Goal: Contribute content

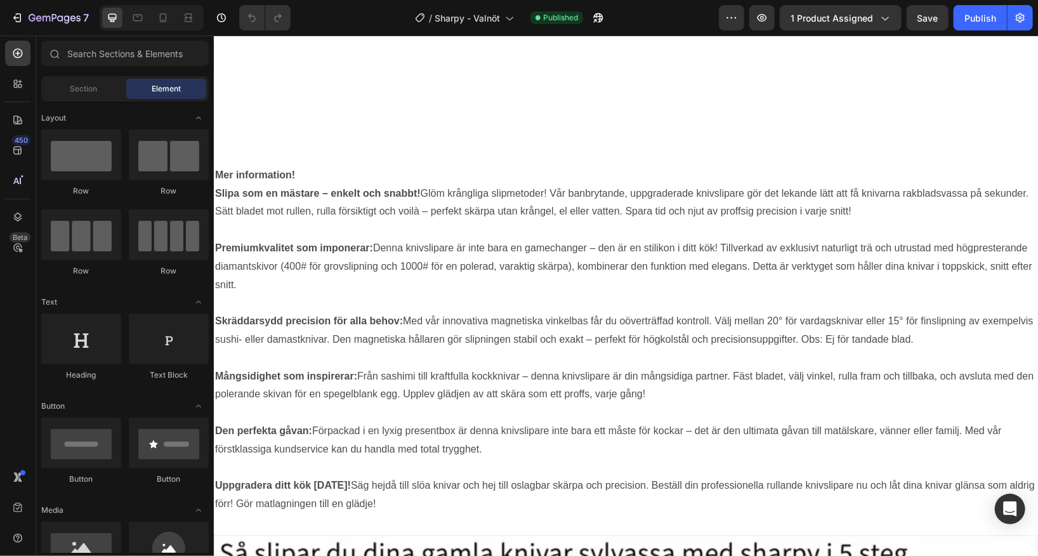
scroll to position [864, 0]
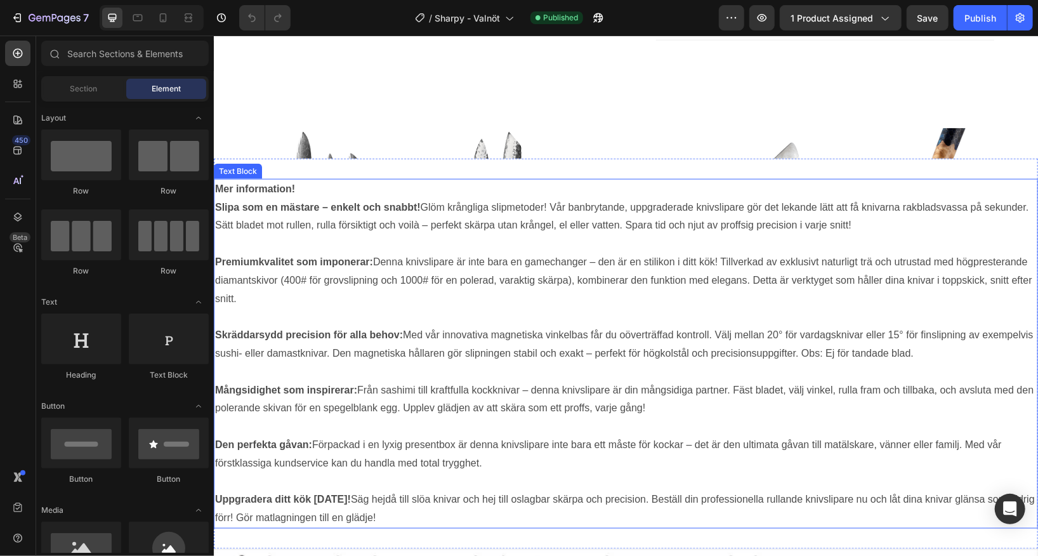
click at [620, 234] on p at bounding box center [625, 243] width 822 height 18
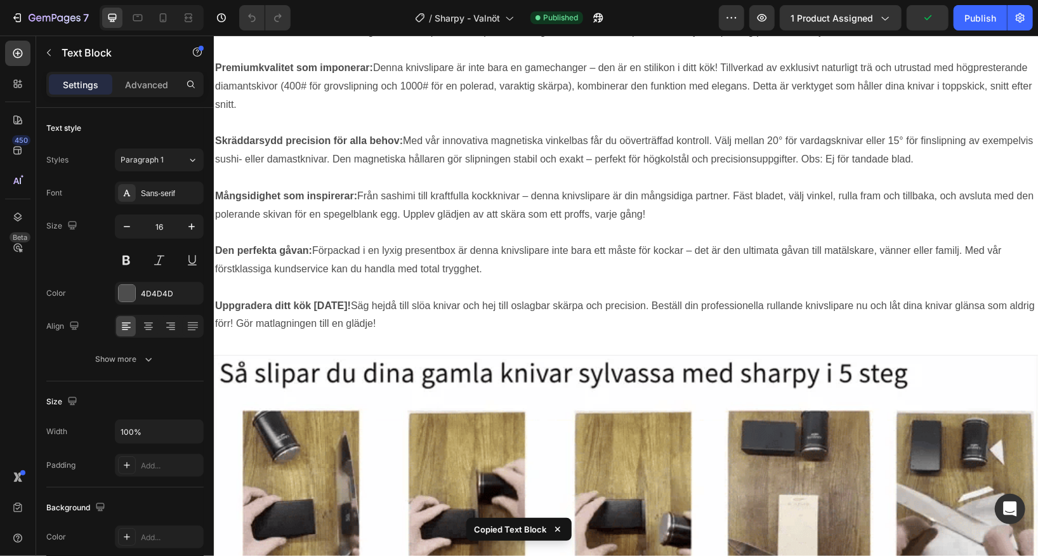
scroll to position [2629, 0]
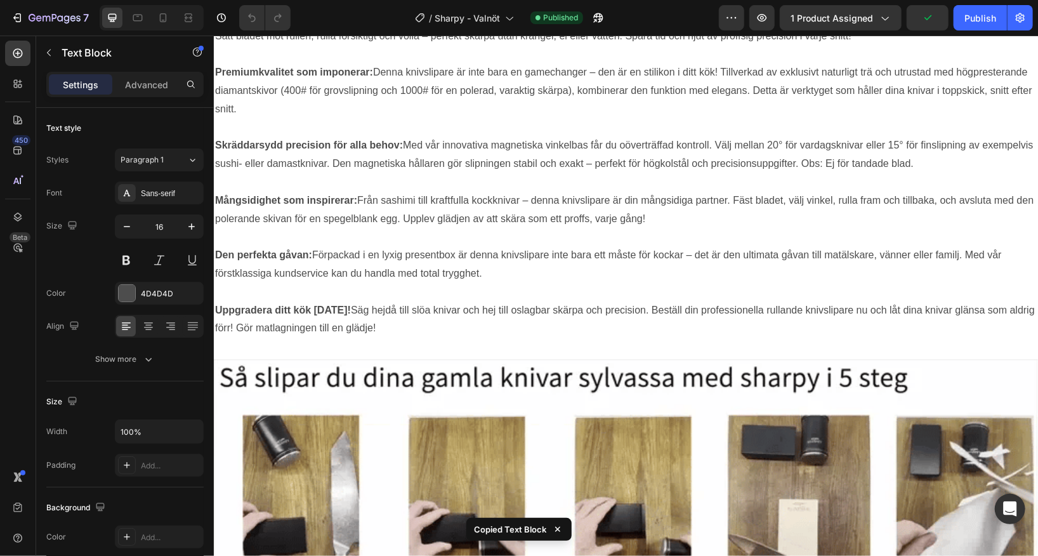
click at [438, 164] on p "Skräddarsydd precision för alla behov: Med vår innovativa magnetiska vinkelbas …" at bounding box center [625, 154] width 822 height 37
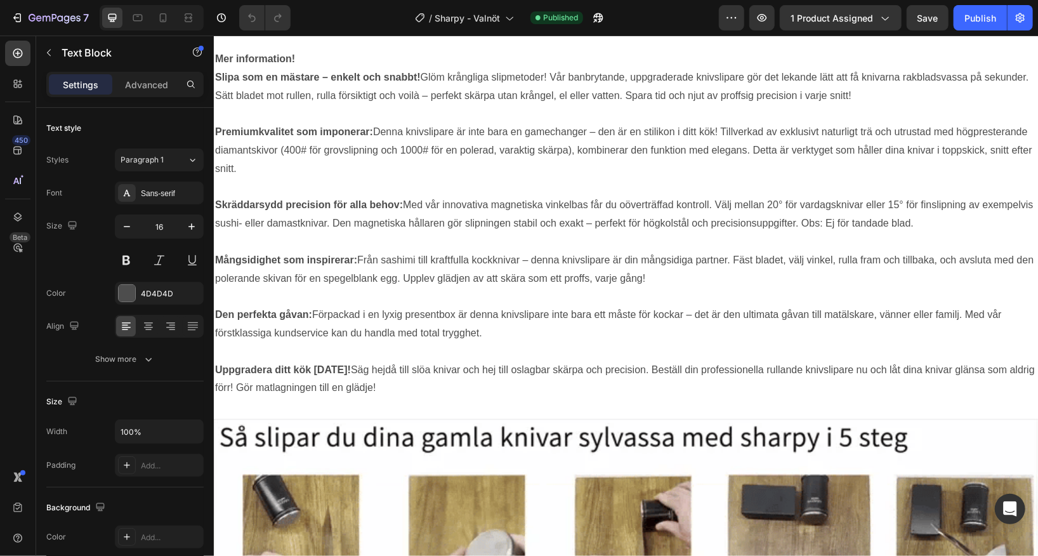
scroll to position [2390, 0]
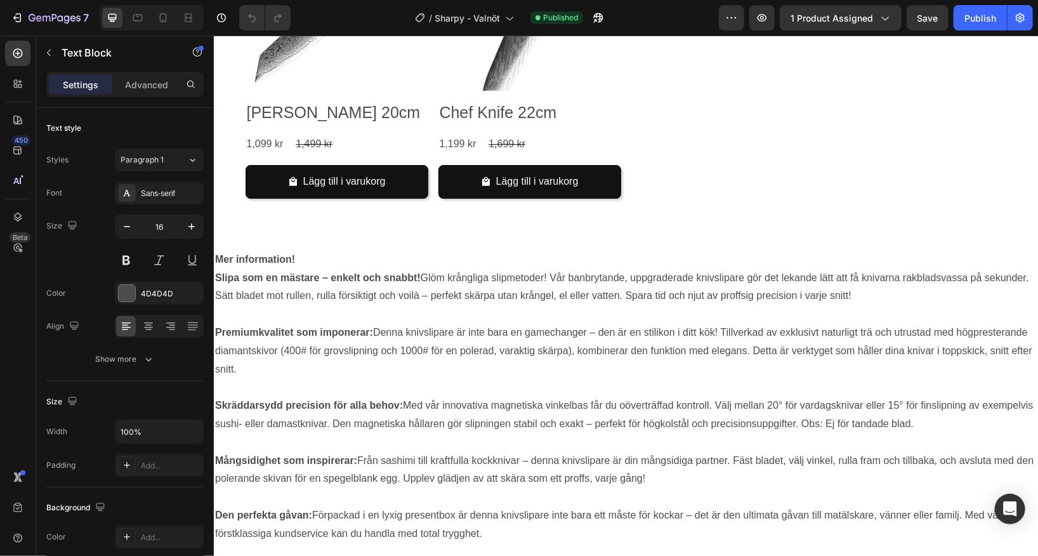
click at [648, 323] on p "Premiumkvalitet som imponerar: Denna knivslipare är inte bara en gamechanger – …" at bounding box center [625, 350] width 822 height 55
click at [320, 270] on p "Slipa som en mästare – enkelt och snabbt! Glöm krångliga slipmetoder! Vår banbr…" at bounding box center [625, 286] width 822 height 37
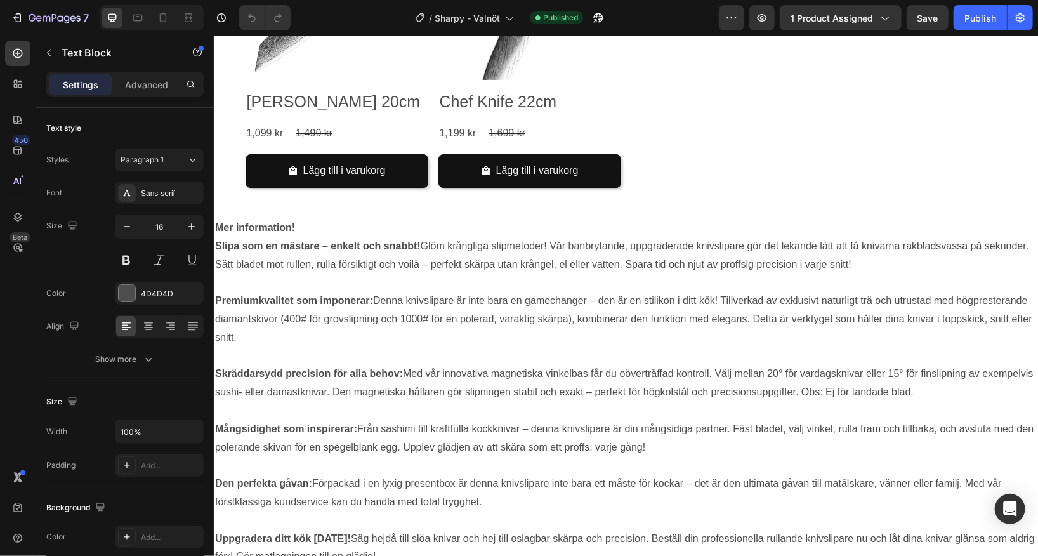
scroll to position [2466, 0]
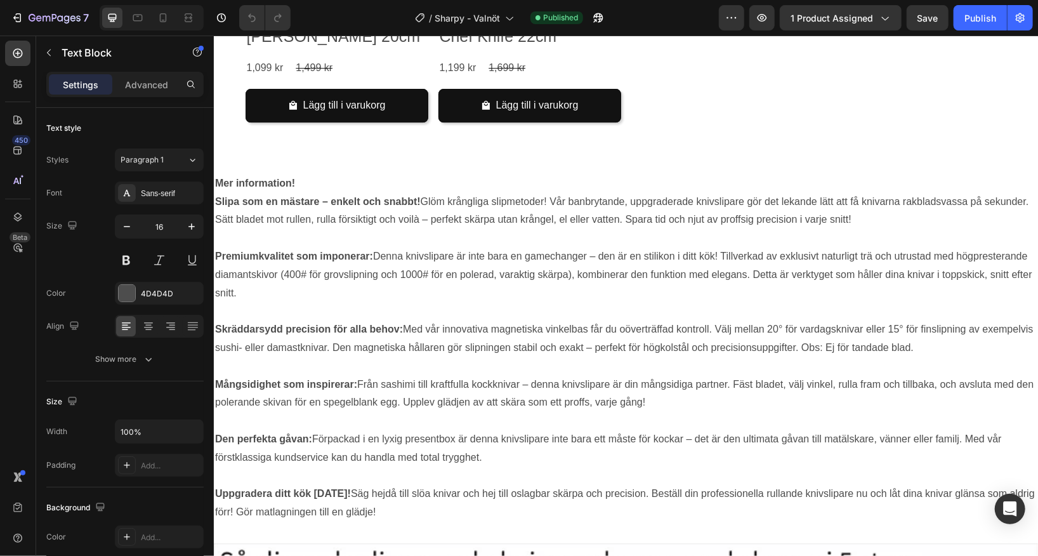
click at [597, 174] on p "Mer information!" at bounding box center [625, 183] width 822 height 18
click at [473, 248] on p "Premiumkvalitet som imponerar: Denna knivslipare är inte bara en gamechanger – …" at bounding box center [625, 274] width 822 height 55
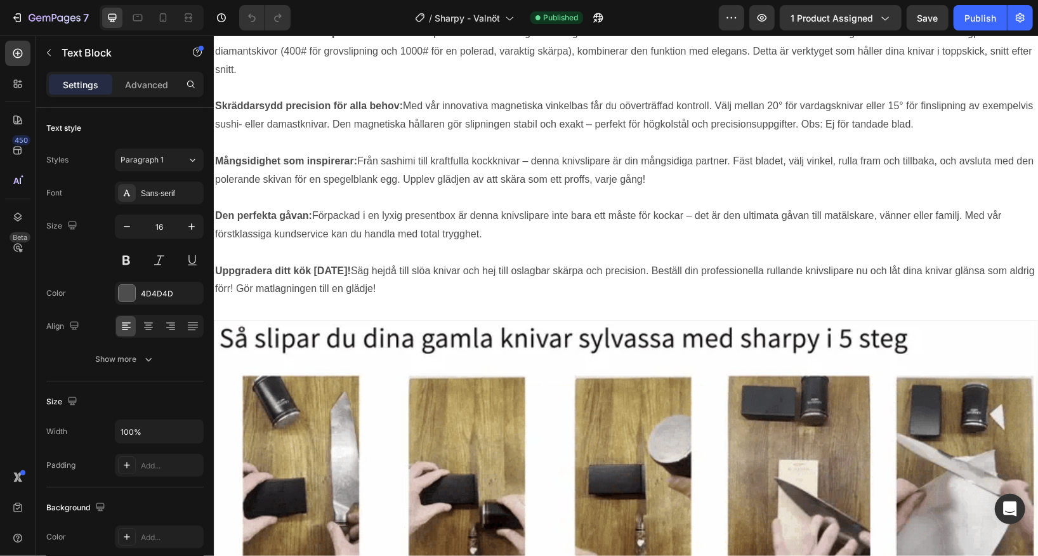
scroll to position [2709, 0]
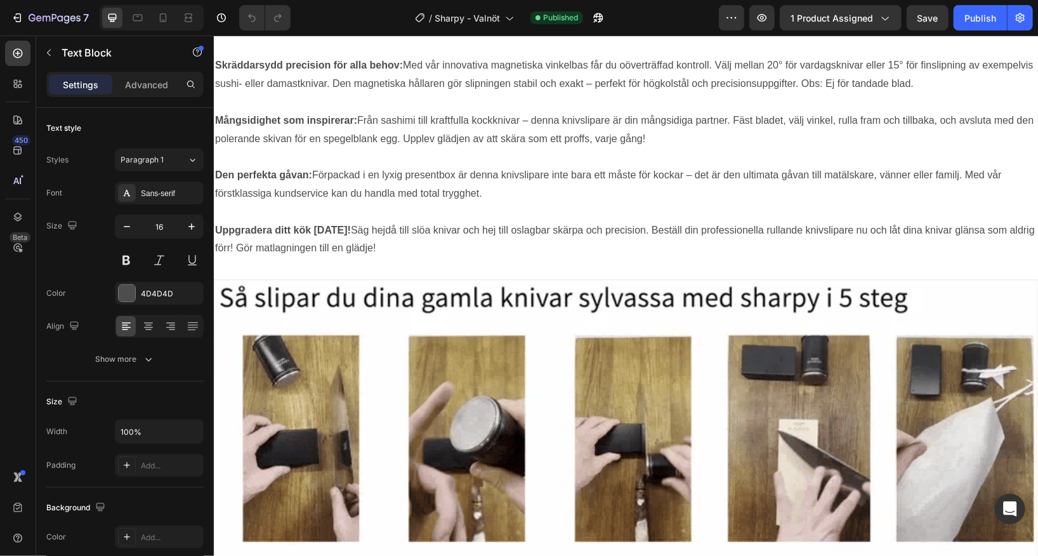
click at [421, 246] on p "Uppgradera ditt kök [DATE]! Säg hejdå till slöa knivar och hej till oslagbar sk…" at bounding box center [625, 239] width 822 height 37
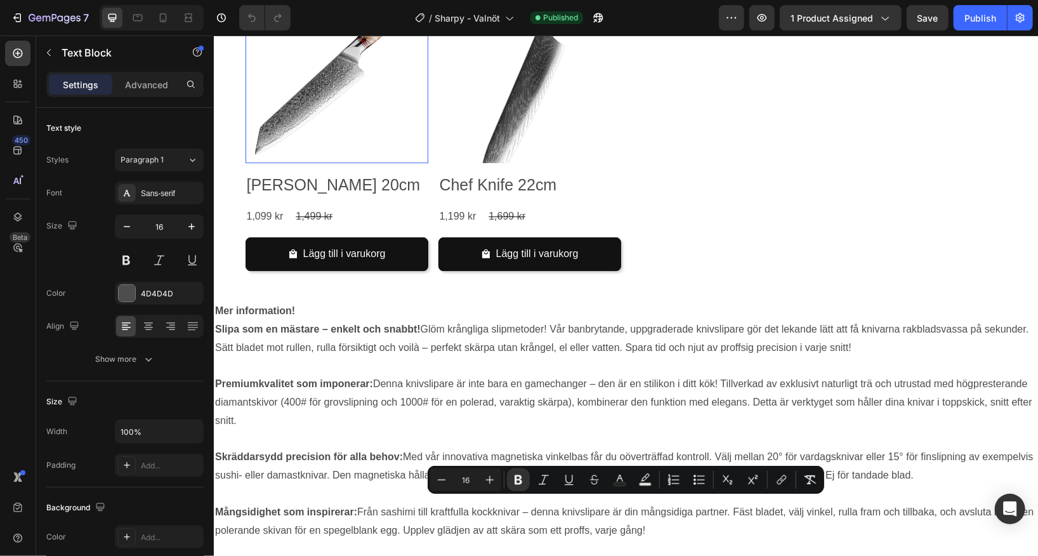
scroll to position [2123, 0]
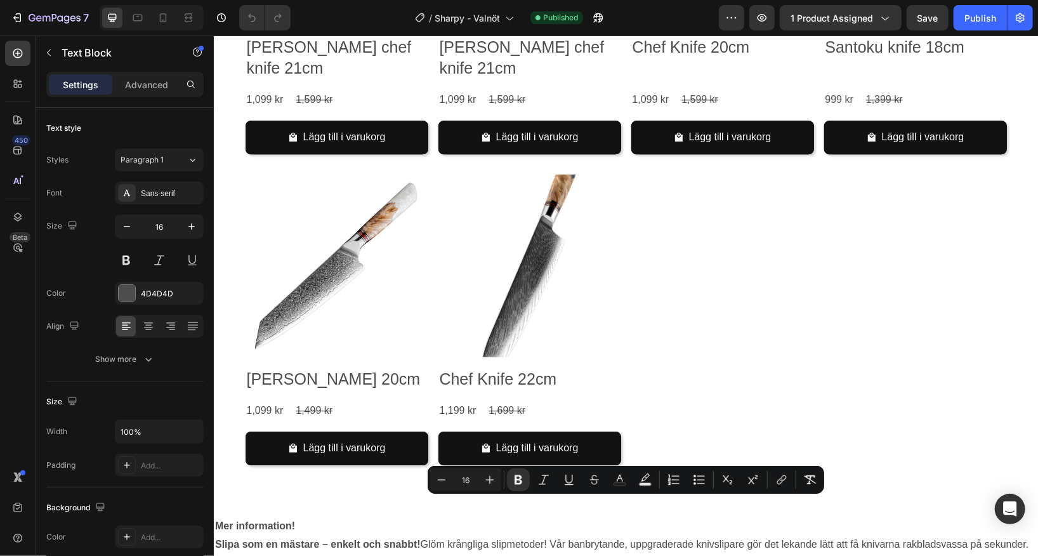
drag, startPoint x: 387, startPoint y: 251, endPoint x: 216, endPoint y: 504, distance: 305.6
copy div "Lor ipsumdolors! Ametc adi el seddoei – tempor inc utlabo! Etdo magnaaliq enima…"
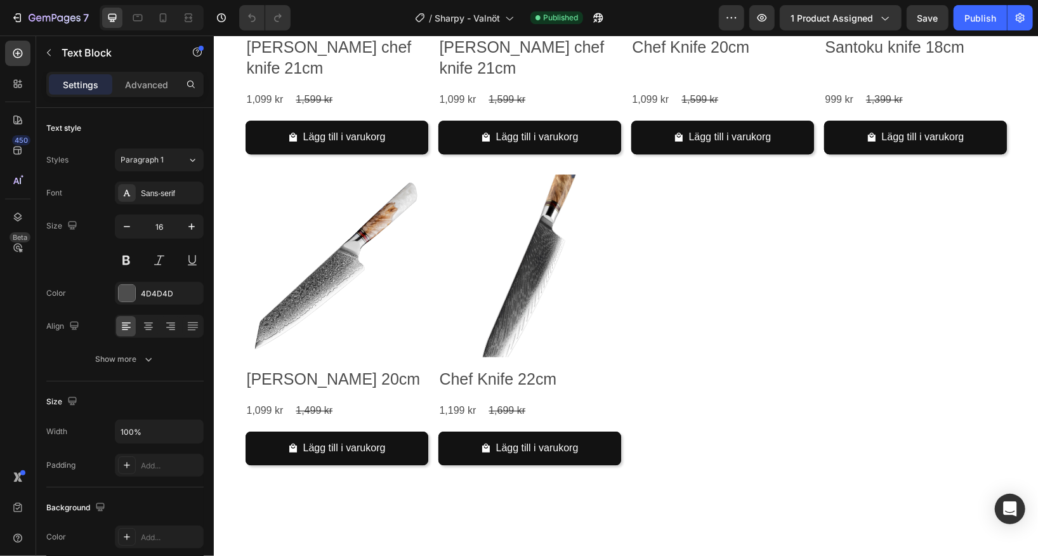
scroll to position [983, 0]
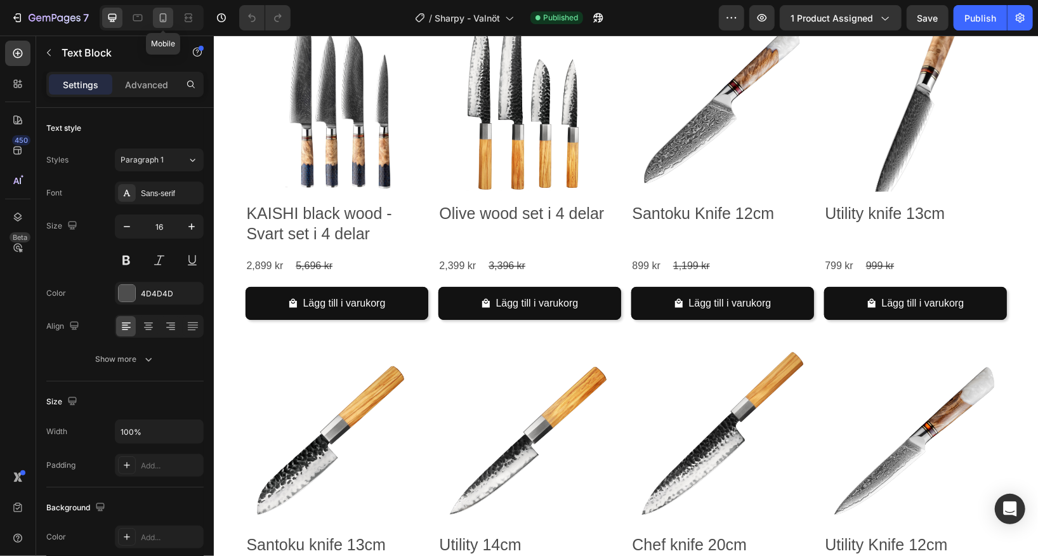
click at [166, 16] on icon at bounding box center [163, 17] width 13 height 13
type input "14"
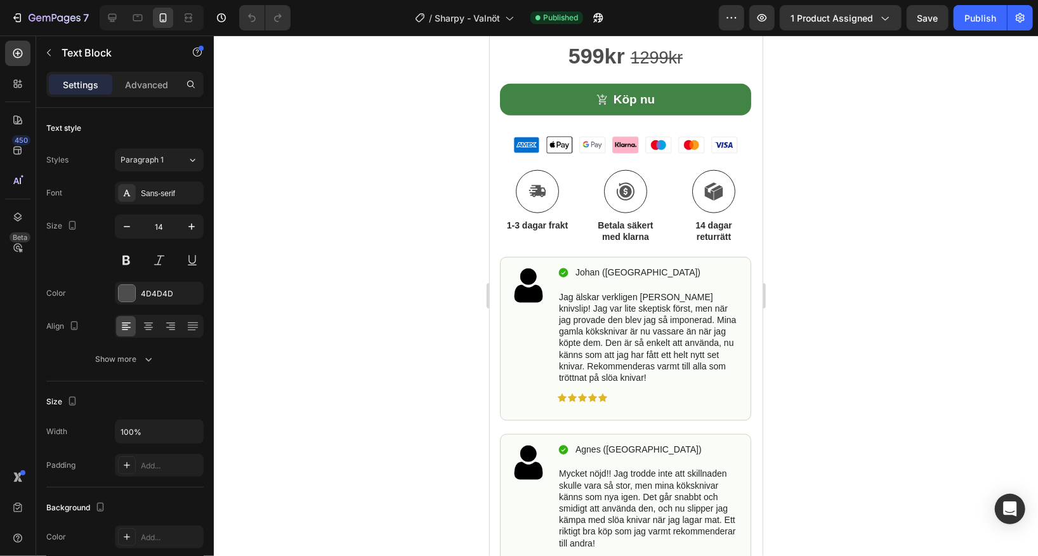
scroll to position [790, 0]
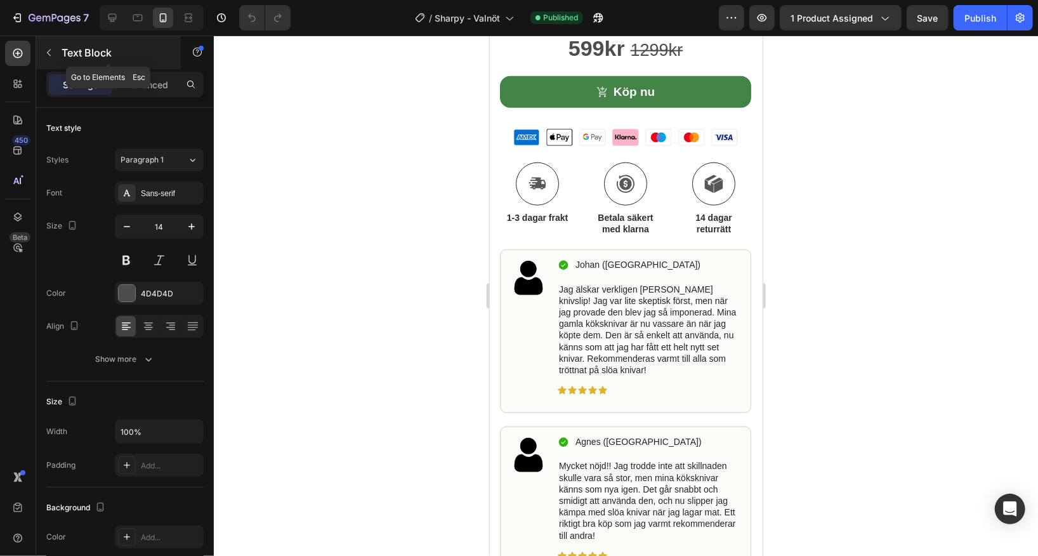
click at [51, 50] on icon "button" at bounding box center [49, 53] width 10 height 10
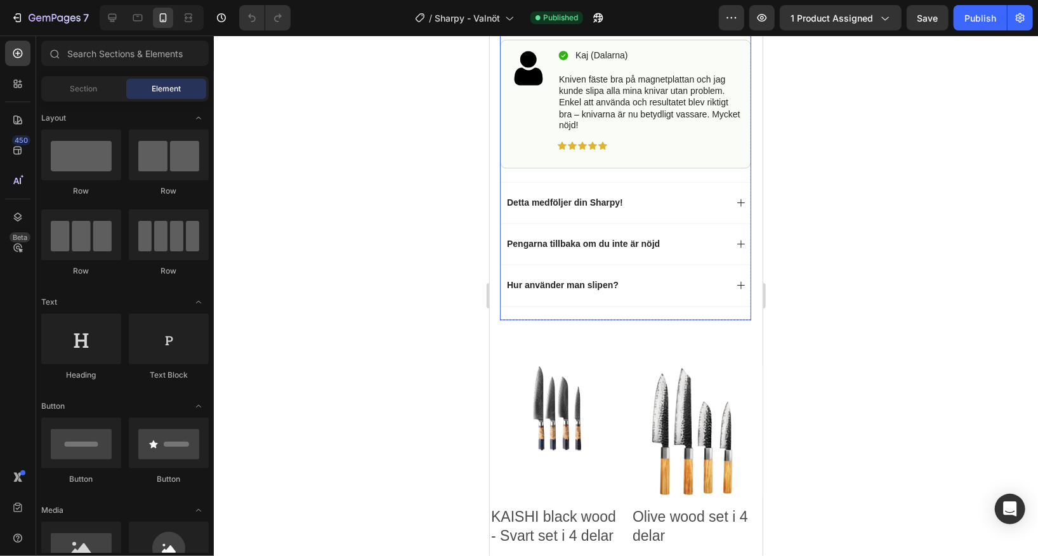
scroll to position [1340, 0]
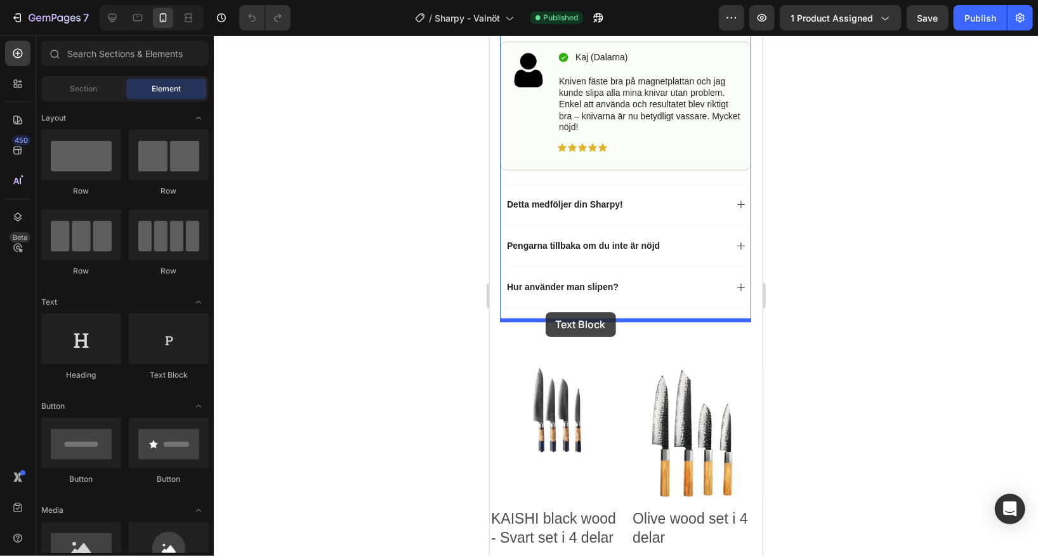
drag, startPoint x: 658, startPoint y: 369, endPoint x: 545, endPoint y: 311, distance: 126.8
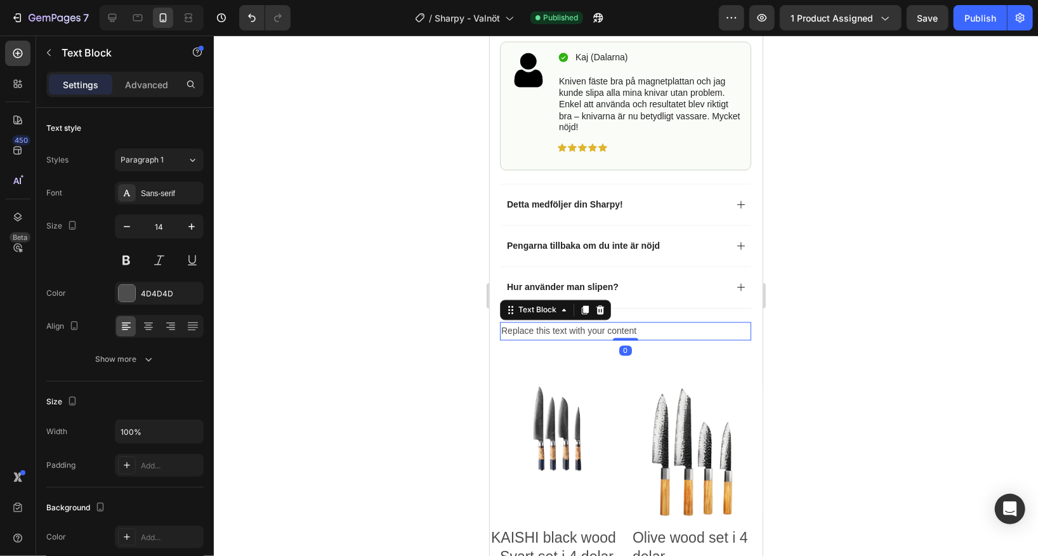
click at [646, 324] on div "Replace this text with your content" at bounding box center [624, 331] width 251 height 18
click at [646, 324] on p "Replace this text with your content" at bounding box center [625, 331] width 249 height 16
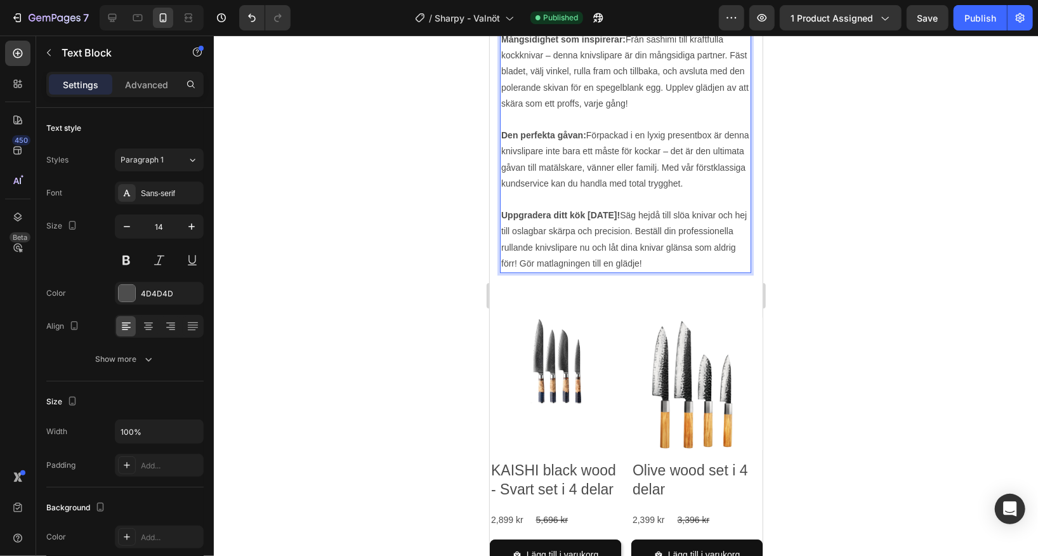
scroll to position [2001, 0]
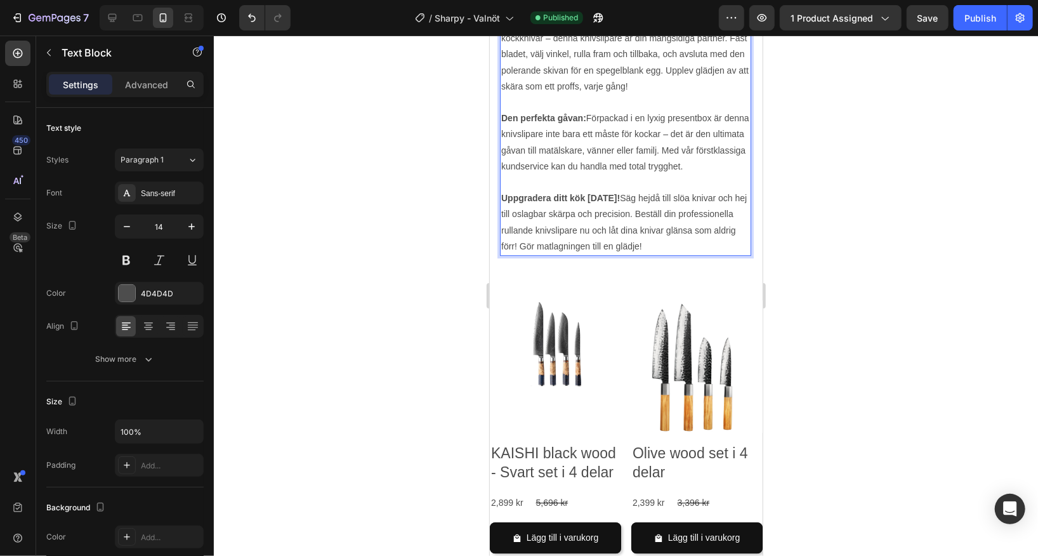
click at [848, 121] on div at bounding box center [626, 296] width 824 height 520
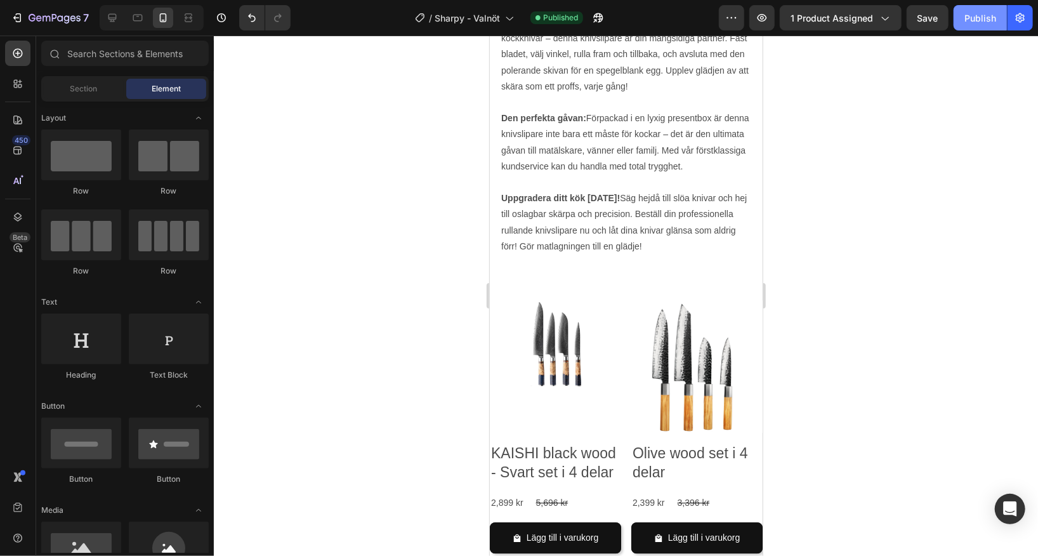
click at [981, 19] on div "Publish" at bounding box center [980, 17] width 32 height 13
click at [665, 225] on p "Uppgradera ditt kök [DATE]! Säg hejdå till slöa knivar och hej till oslagbar sk…" at bounding box center [625, 222] width 249 height 64
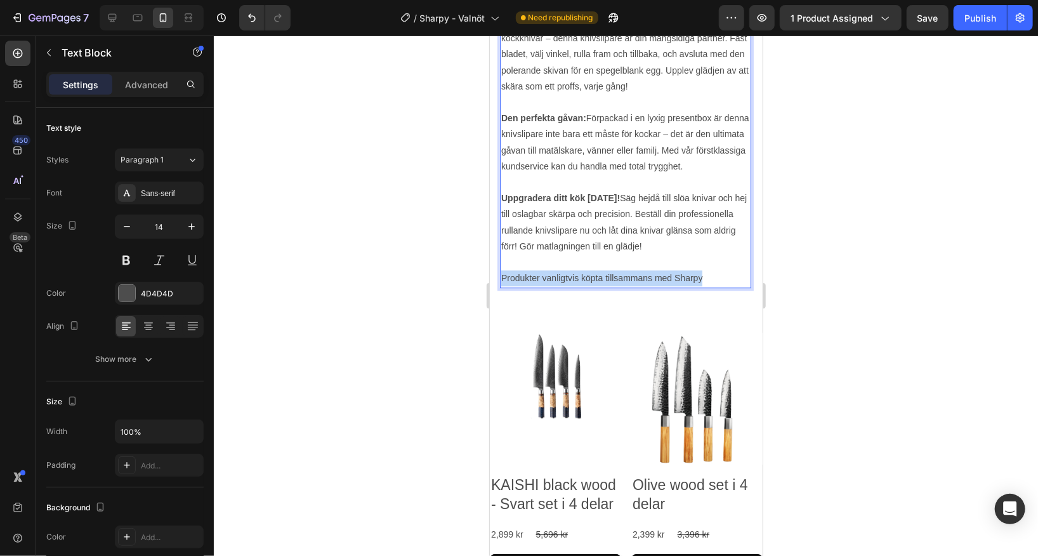
drag, startPoint x: 705, startPoint y: 276, endPoint x: 502, endPoint y: 282, distance: 203.1
click at [502, 282] on p "Produkter vanligtvis köpta tillsammans med Sharpy" at bounding box center [625, 278] width 249 height 16
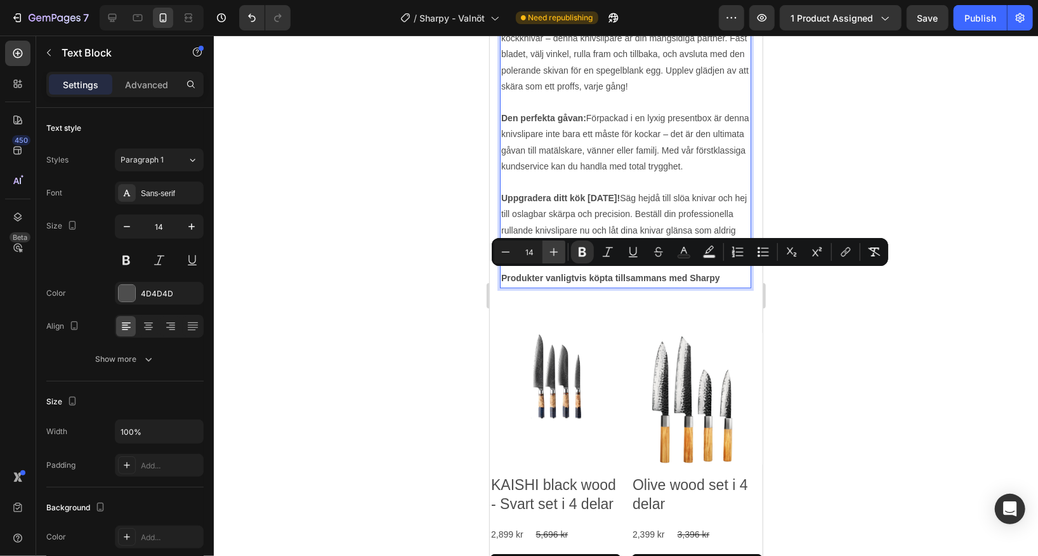
click at [558, 250] on icon "Editor contextual toolbar" at bounding box center [553, 252] width 13 height 13
type input "15"
click at [817, 314] on div at bounding box center [626, 296] width 824 height 520
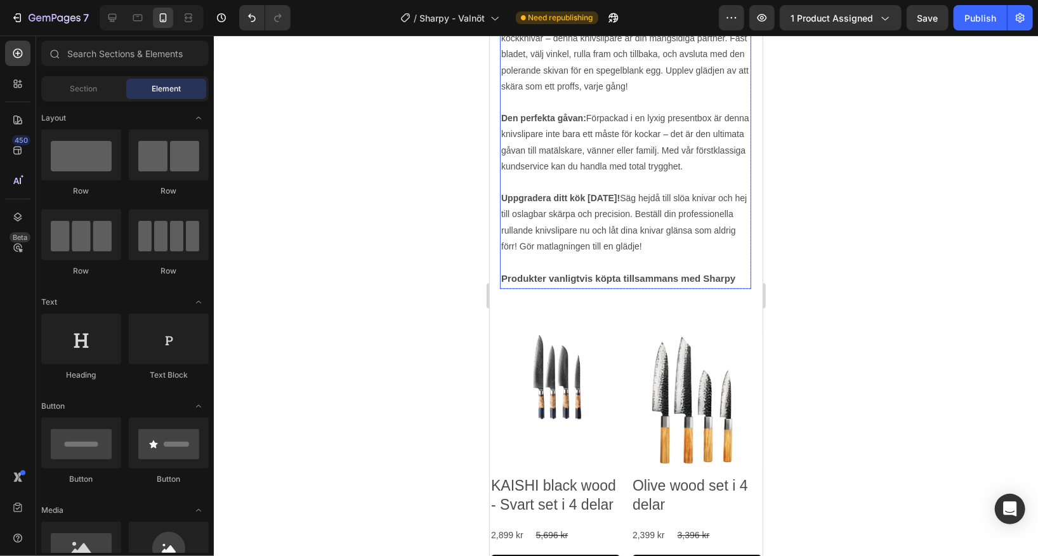
click at [677, 273] on strong "Produkter vanligtvis köpta tillsammans med Sharpy" at bounding box center [618, 277] width 234 height 11
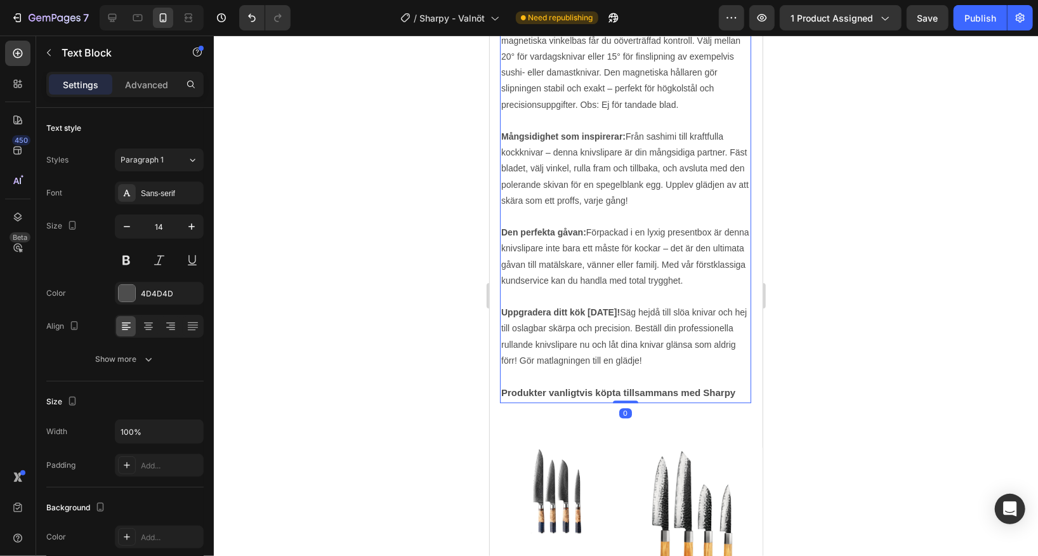
click at [677, 273] on div "Mer information! Slipa som en mästare – enkelt och snabbt! Glöm krångliga slipm…" at bounding box center [624, 88] width 251 height 627
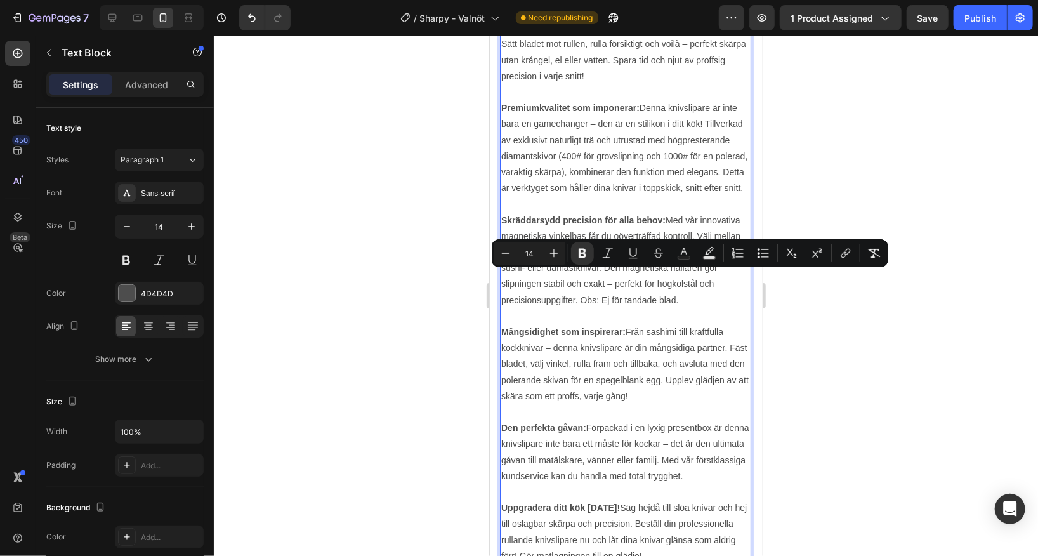
scroll to position [1920, 0]
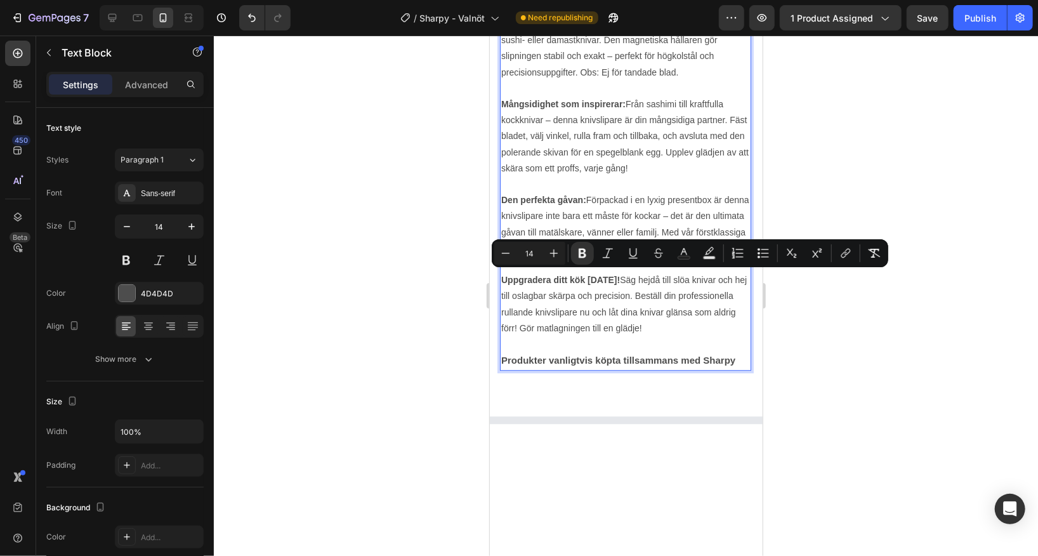
click at [637, 343] on p "Rich Text Editor. Editing area: main" at bounding box center [625, 344] width 249 height 16
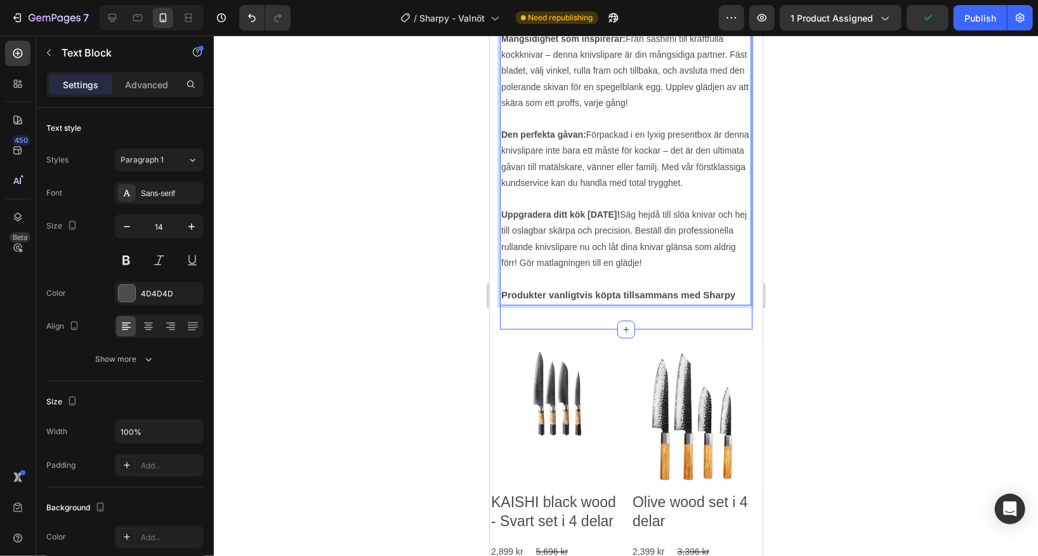
scroll to position [1972, 0]
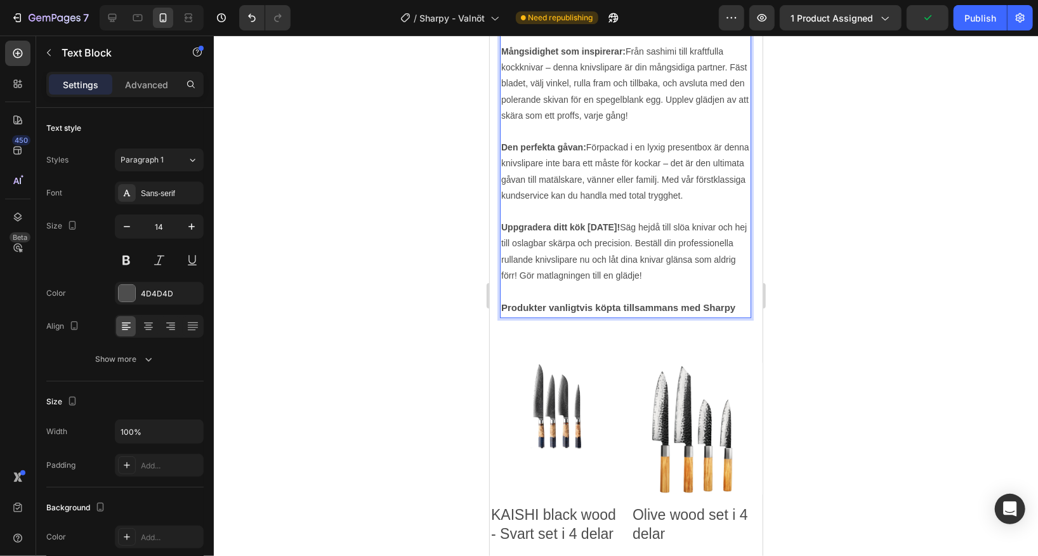
click at [659, 304] on strong "Produkter vanligtvis köpta tillsammans med Sharpy" at bounding box center [618, 306] width 234 height 11
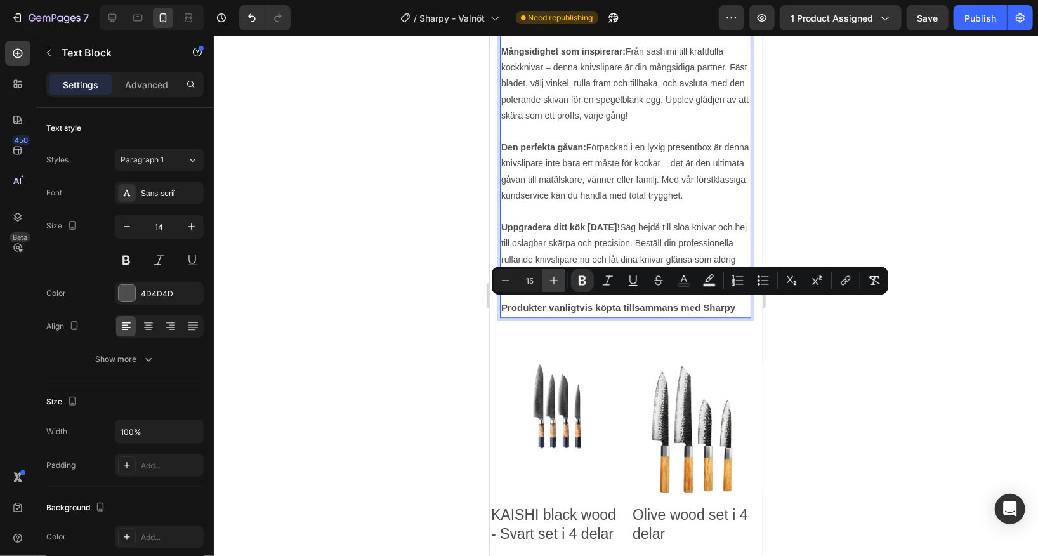
click at [559, 280] on icon "Editor contextual toolbar" at bounding box center [553, 280] width 13 height 13
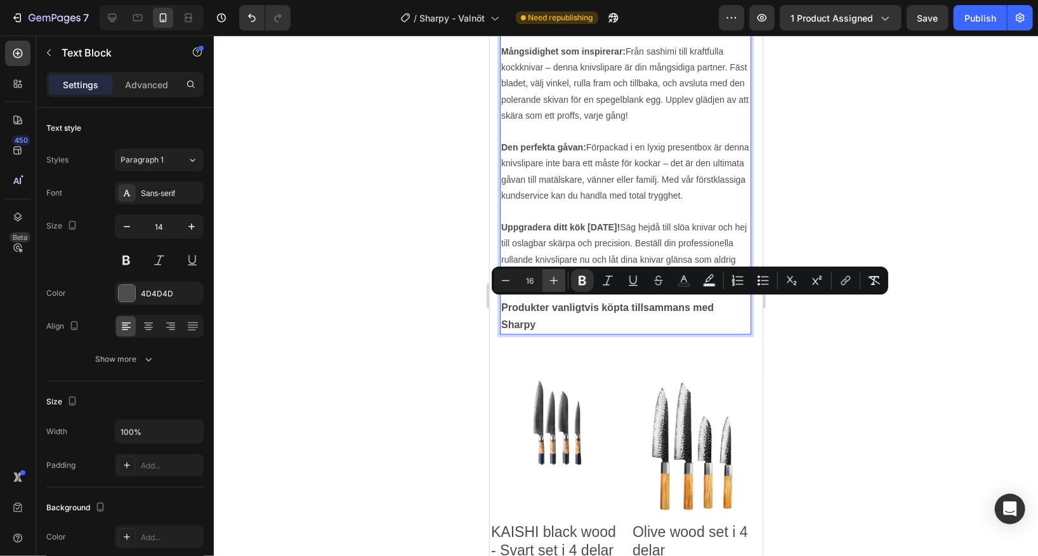
click at [559, 280] on icon "Editor contextual toolbar" at bounding box center [553, 280] width 13 height 13
click at [511, 280] on icon "Editor contextual toolbar" at bounding box center [505, 280] width 13 height 13
type input "15"
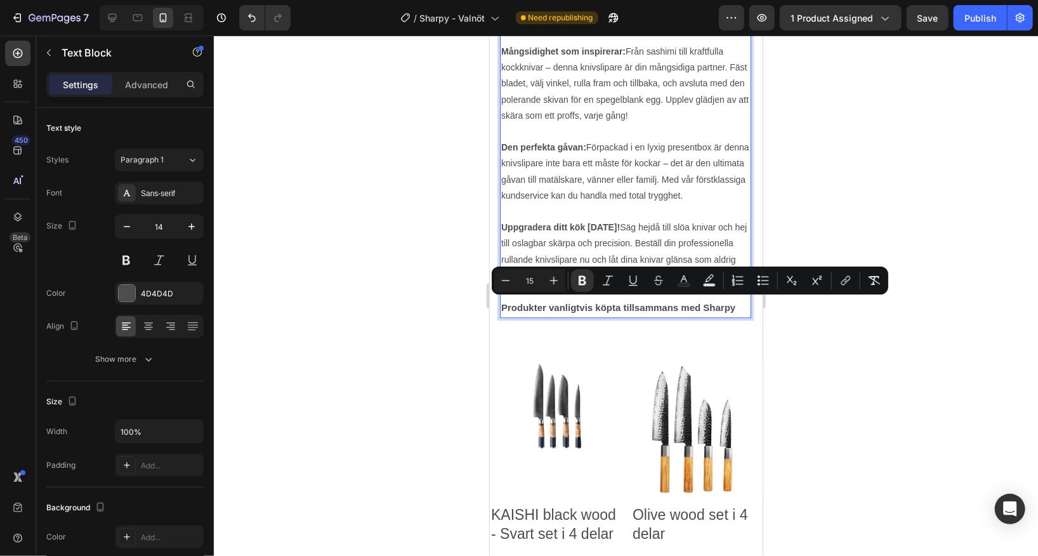
click at [881, 376] on div at bounding box center [626, 296] width 824 height 520
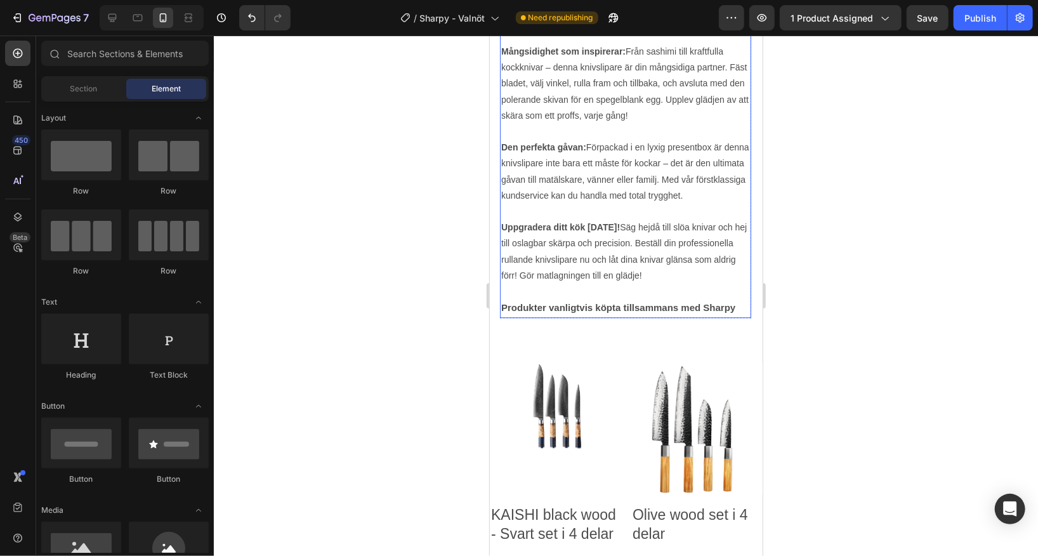
click at [740, 306] on p "Produkter vanligtvis köpta tillsammans med Sharpy" at bounding box center [625, 307] width 249 height 16
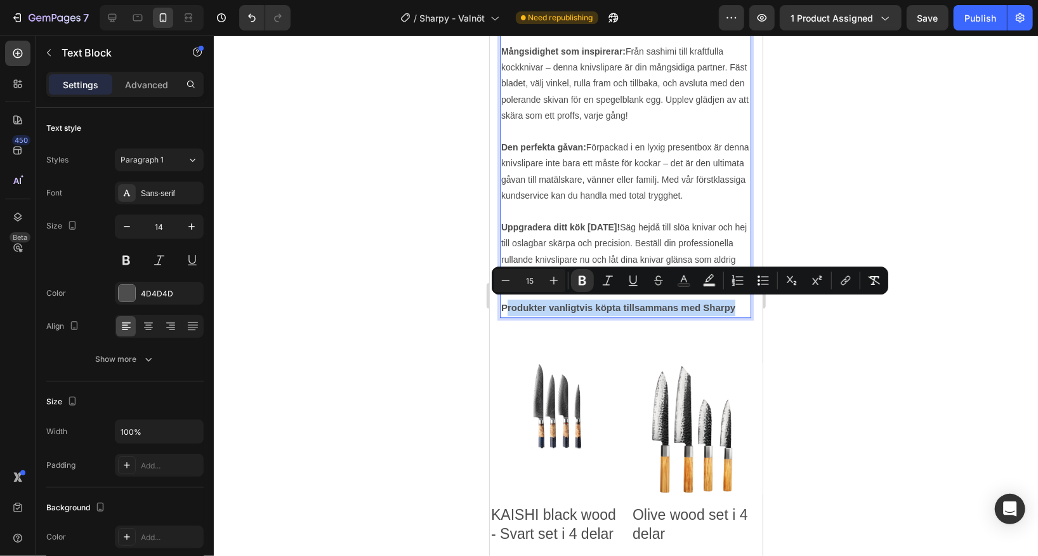
drag, startPoint x: 737, startPoint y: 303, endPoint x: 504, endPoint y: 302, distance: 232.2
click at [629, 282] on icon "Editor contextual toolbar" at bounding box center [633, 280] width 13 height 13
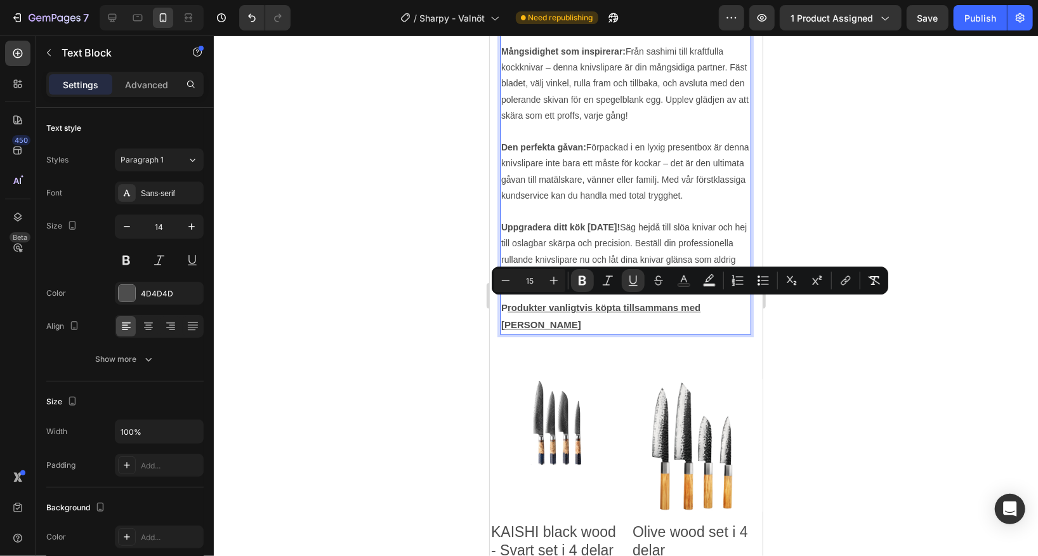
click at [837, 355] on div at bounding box center [626, 296] width 824 height 520
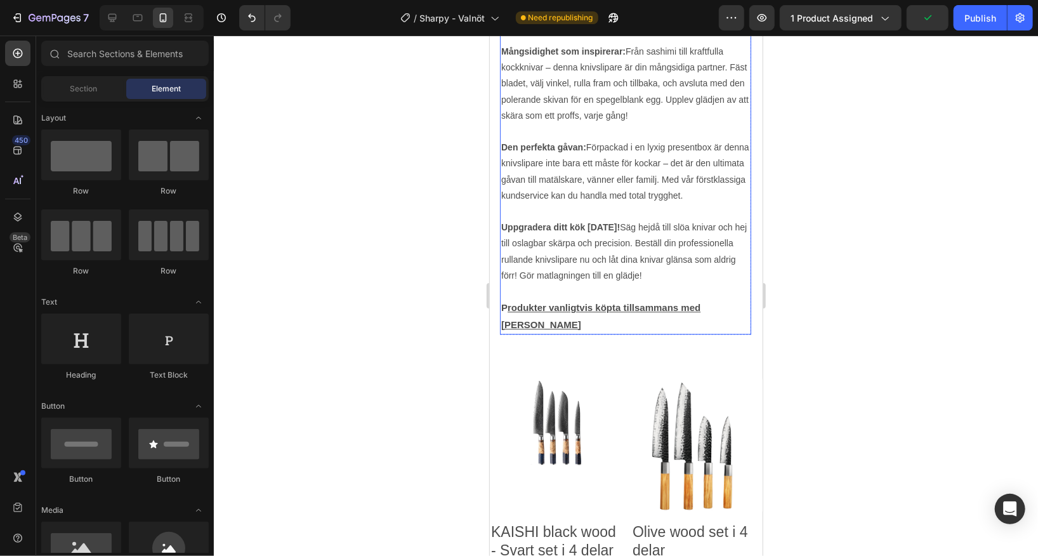
click at [638, 303] on u "rodukter vanligtvis köpta tillsammans med [PERSON_NAME]" at bounding box center [600, 314] width 199 height 27
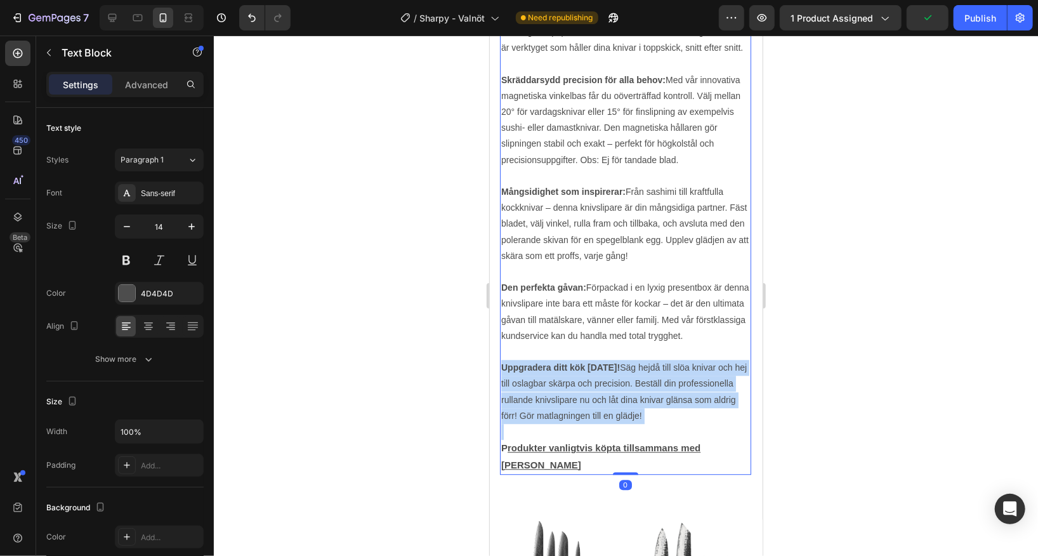
click at [638, 303] on div "Mer information! Slipa som en mästare – enkelt och snabbt! Glöm krångliga slipm…" at bounding box center [624, 152] width 251 height 644
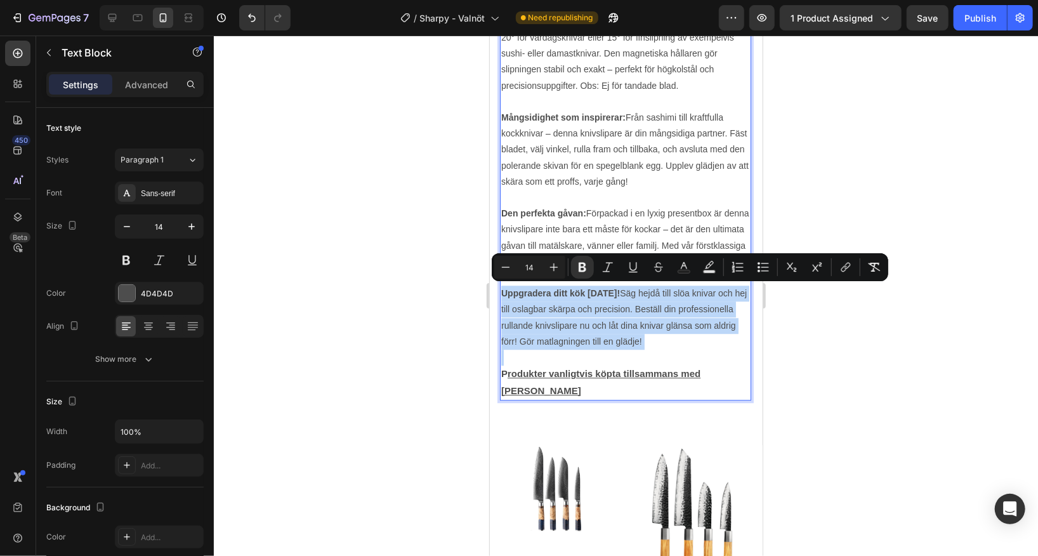
scroll to position [1877, 0]
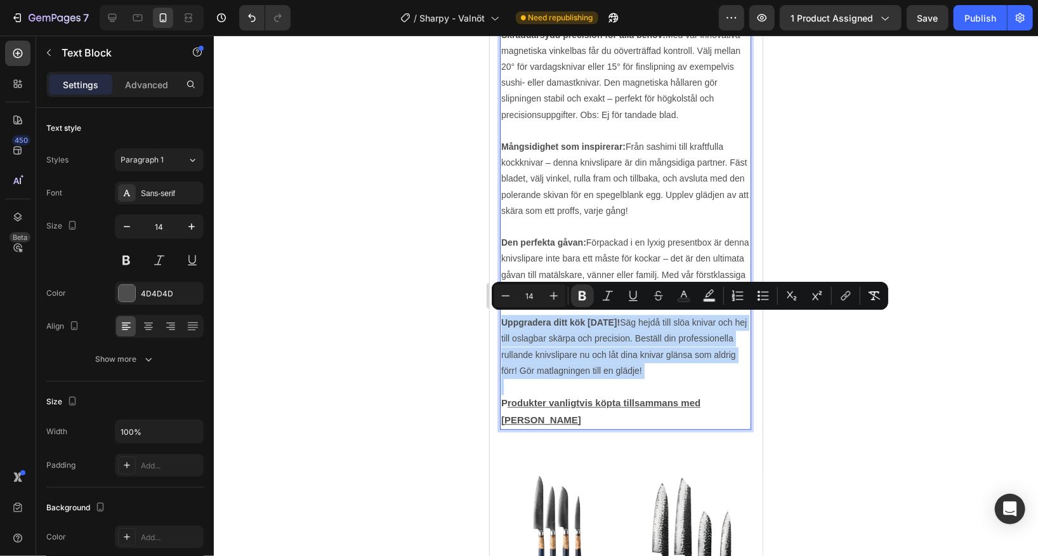
click at [637, 375] on p "Uppgradera ditt kök [DATE]! Säg hejdå till slöa knivar och hej till oslagbar sk…" at bounding box center [625, 346] width 249 height 64
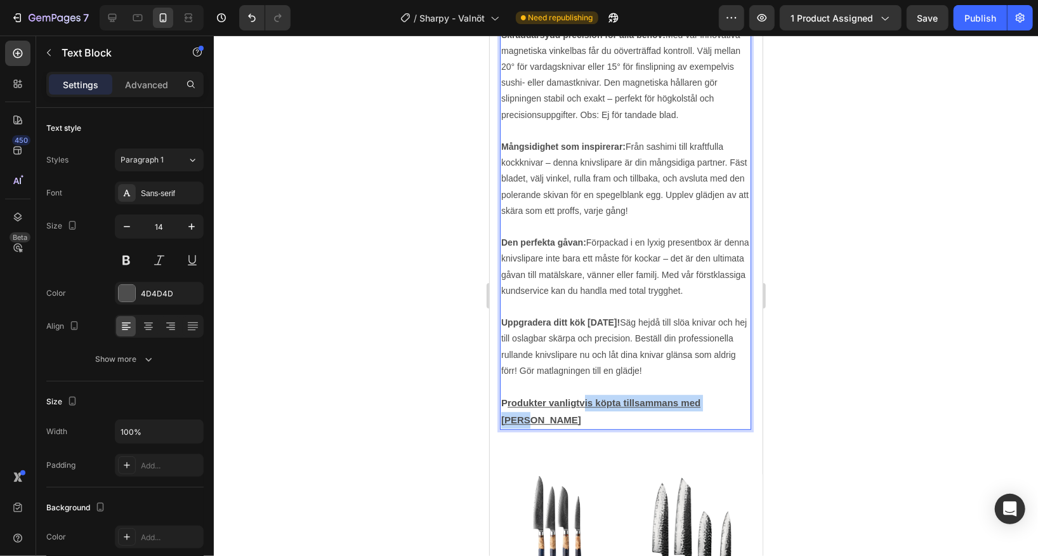
drag, startPoint x: 731, startPoint y: 398, endPoint x: 582, endPoint y: 395, distance: 149.1
click at [582, 396] on u "rodukter vanligtvis köpta tillsammans med [PERSON_NAME]" at bounding box center [600, 409] width 199 height 27
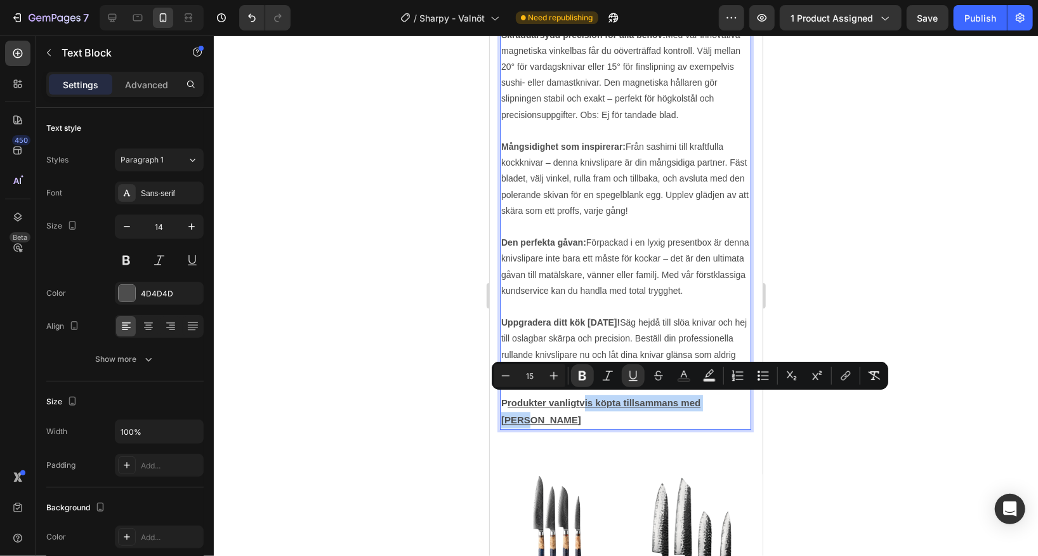
type input "14"
click at [719, 390] on p "Rich Text Editor. Editing area: main" at bounding box center [625, 386] width 249 height 16
drag, startPoint x: 737, startPoint y: 401, endPoint x: 472, endPoint y: 407, distance: 264.6
click at [630, 376] on icon "Editor contextual toolbar" at bounding box center [632, 374] width 7 height 9
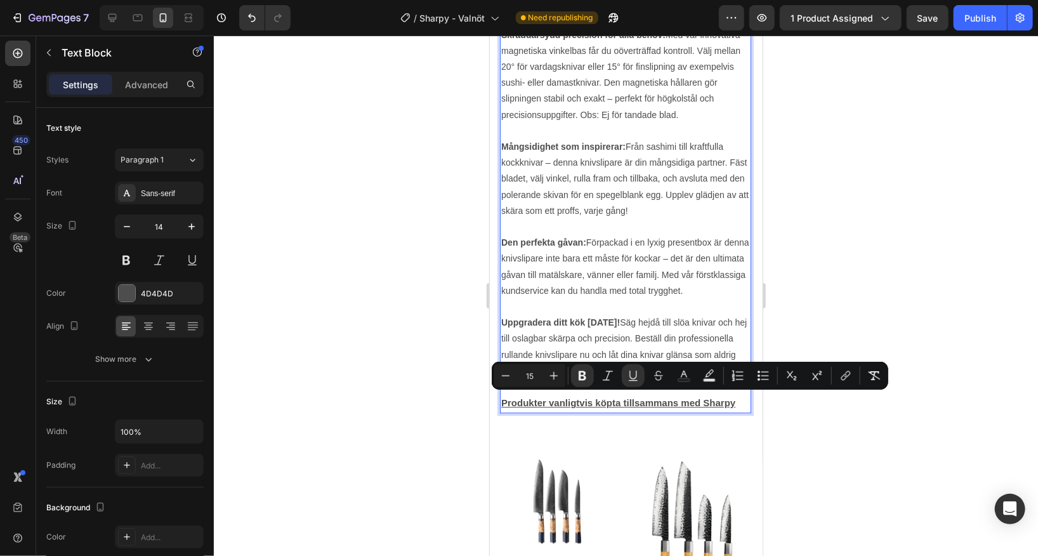
click at [842, 427] on div at bounding box center [626, 296] width 824 height 520
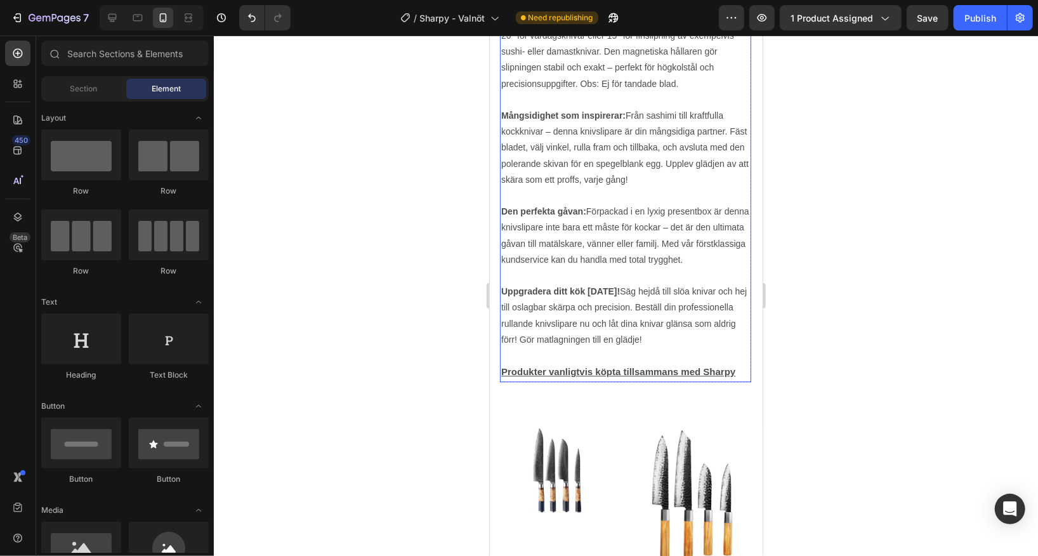
scroll to position [1904, 0]
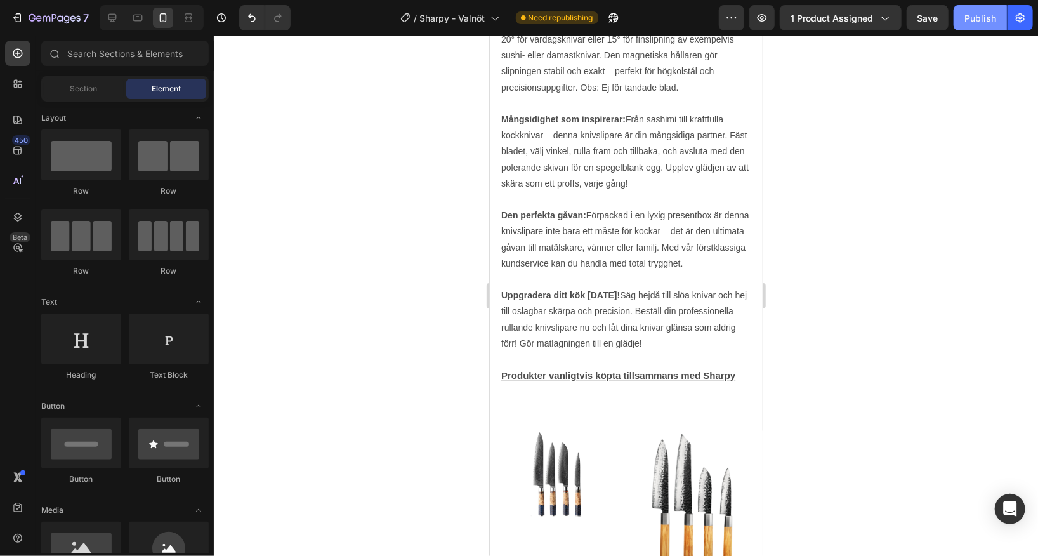
click at [984, 23] on div "Publish" at bounding box center [980, 17] width 32 height 13
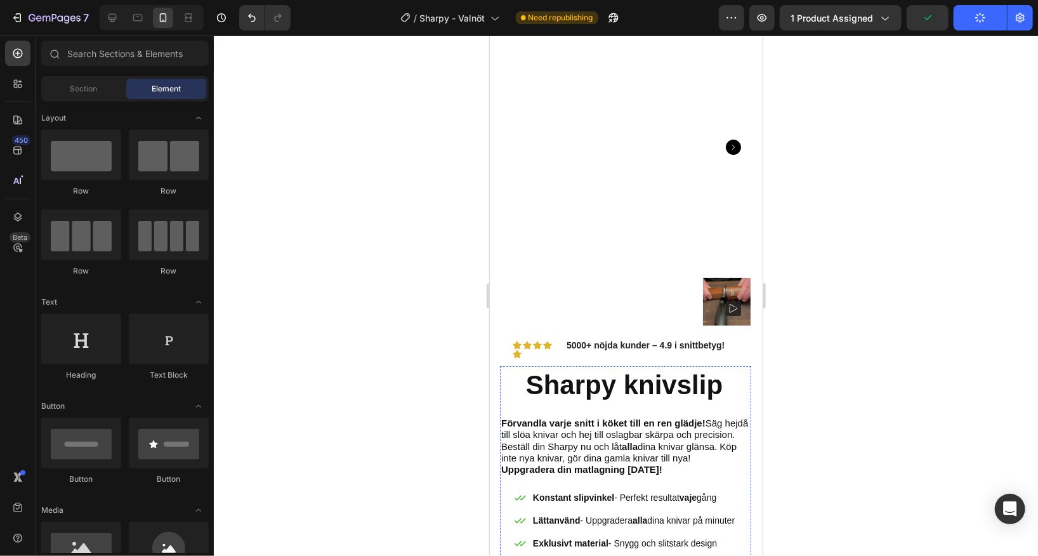
scroll to position [58, 0]
